Goal: Information Seeking & Learning: Learn about a topic

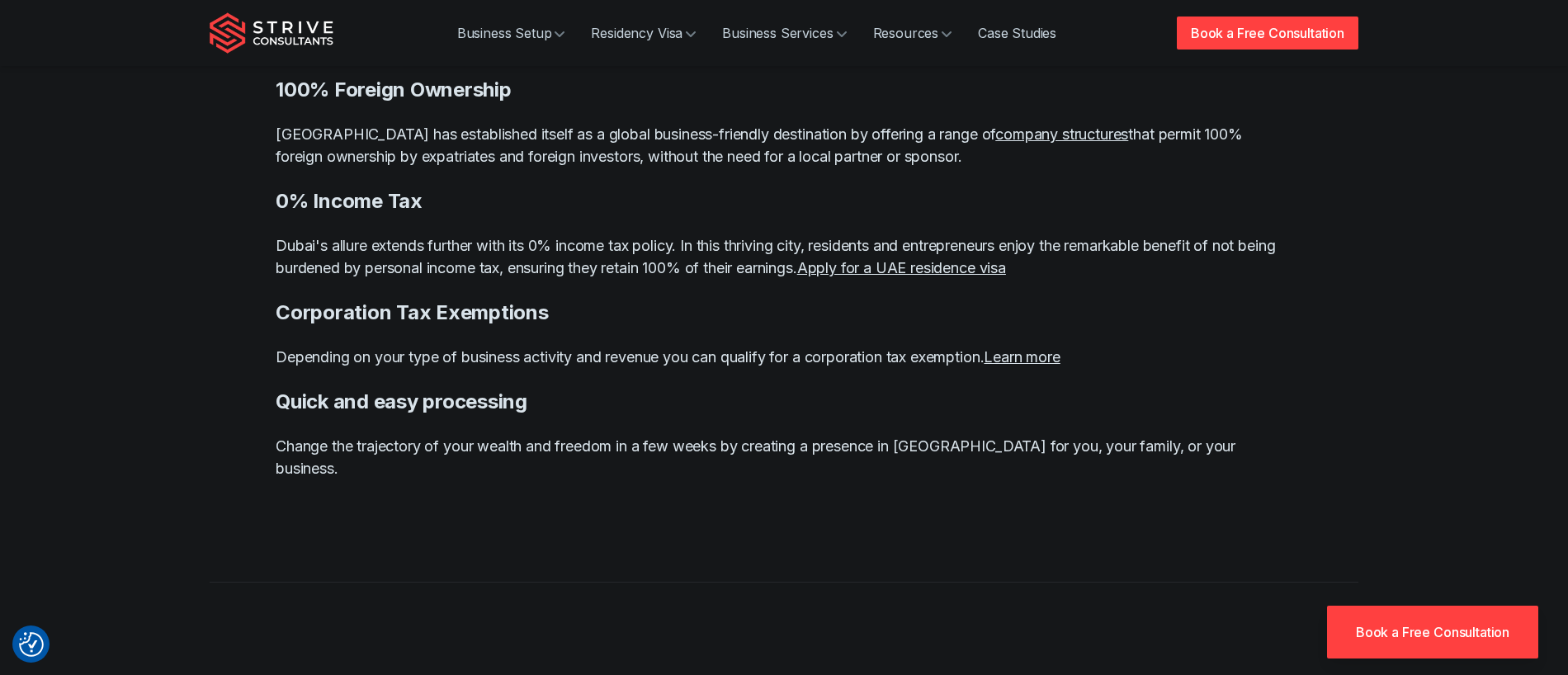
scroll to position [1486, 0]
drag, startPoint x: 476, startPoint y: 207, endPoint x: 493, endPoint y: 234, distance: 31.9
click at [477, 233] on p "Dubai's allure extends further with its 0% income tax policy. In this thriving …" at bounding box center [784, 255] width 1017 height 44
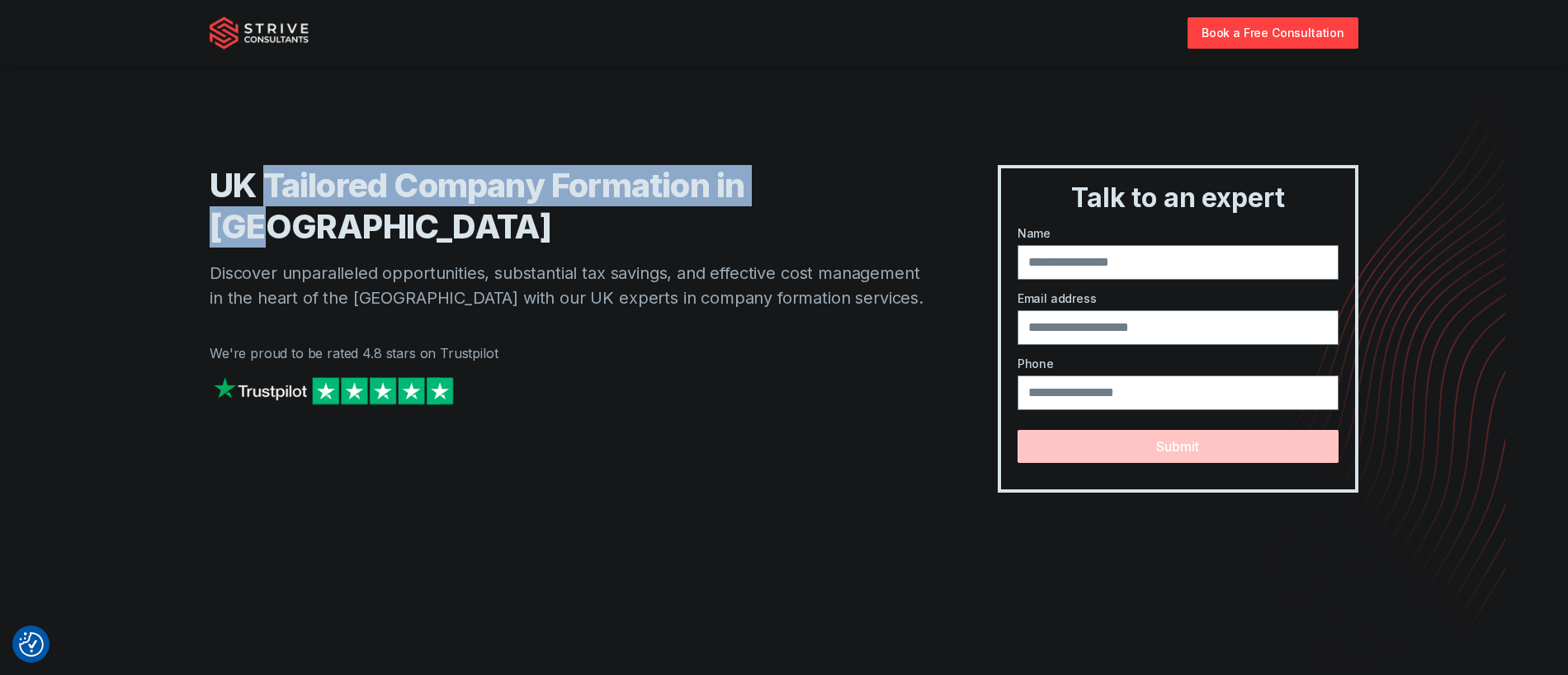
drag, startPoint x: 265, startPoint y: 175, endPoint x: 869, endPoint y: 259, distance: 609.8
click at [851, 211] on div "UK Tailored Company Formation in [GEOGRAPHIC_DATA] Discover unparalleled opport…" at bounding box center [571, 329] width 722 height 328
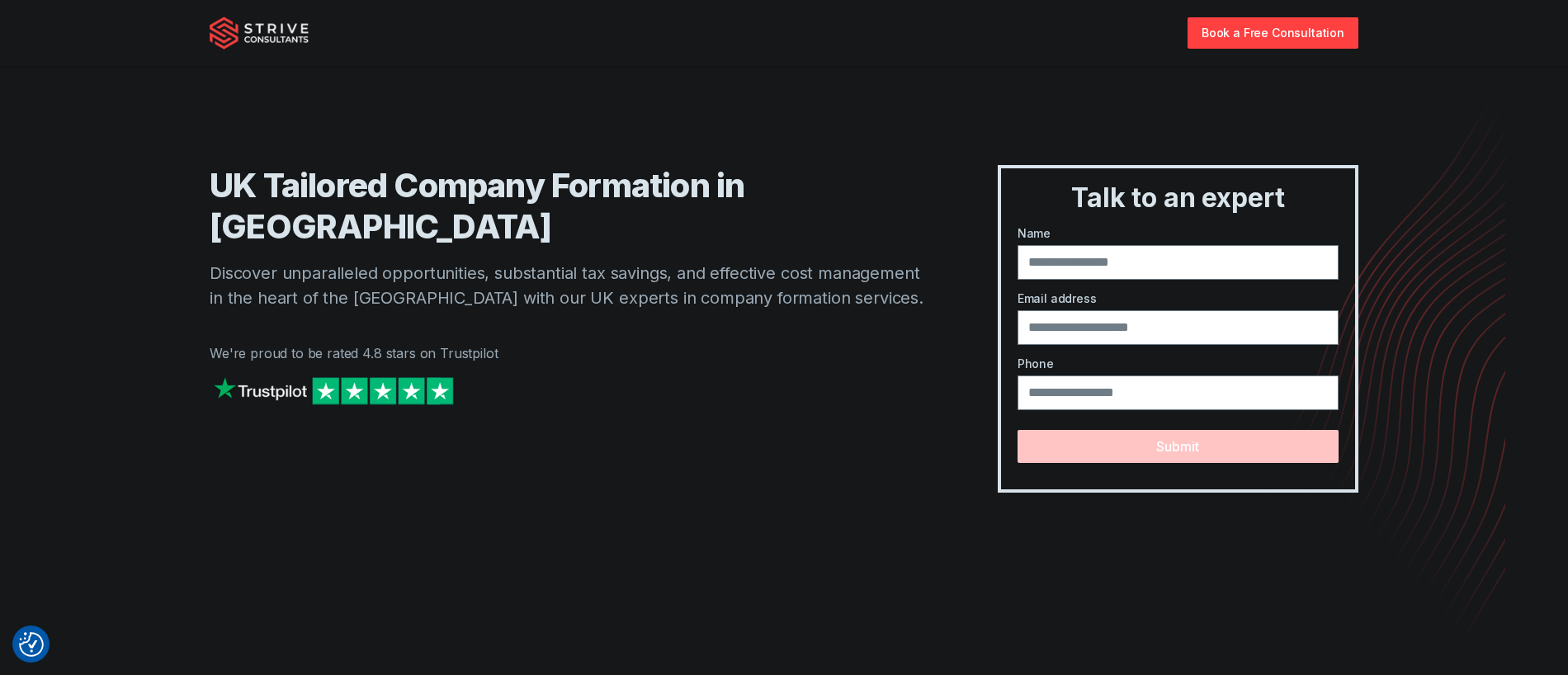
click at [854, 373] on div at bounding box center [571, 407] width 722 height 68
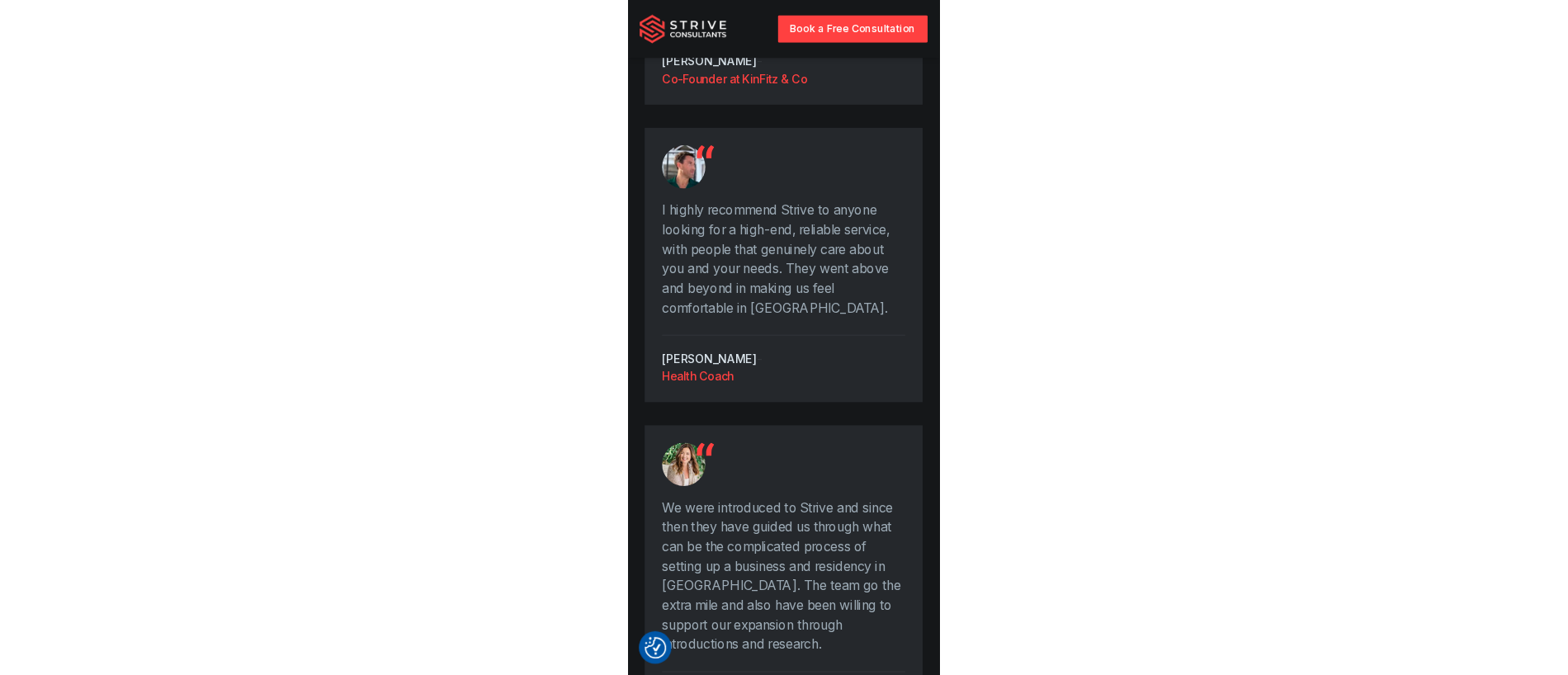
scroll to position [3748, 0]
